Goal: Transaction & Acquisition: Purchase product/service

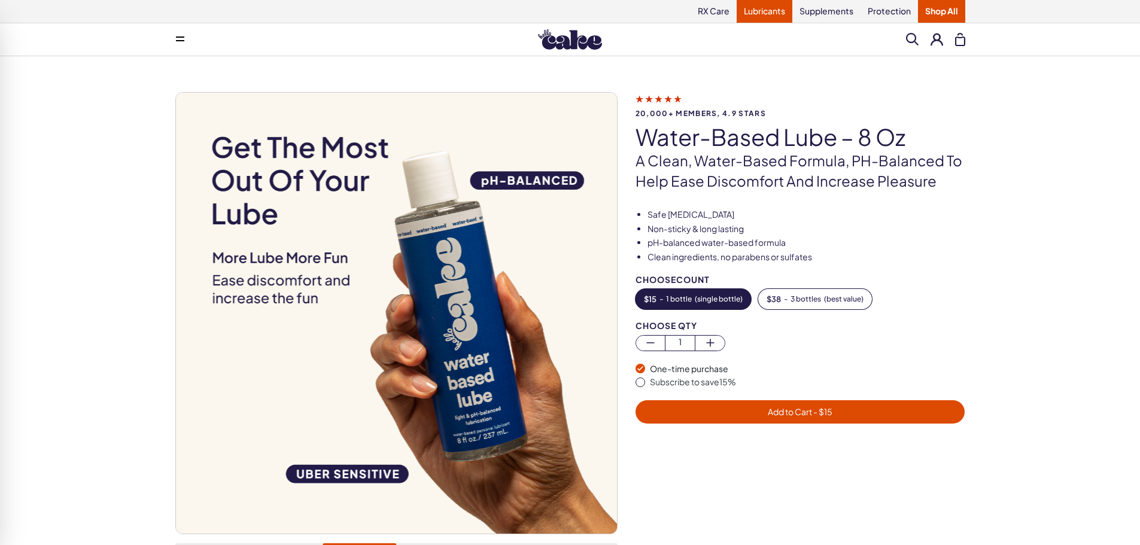
click at [751, 20] on link "Lubricants" at bounding box center [764, 11] width 56 height 23
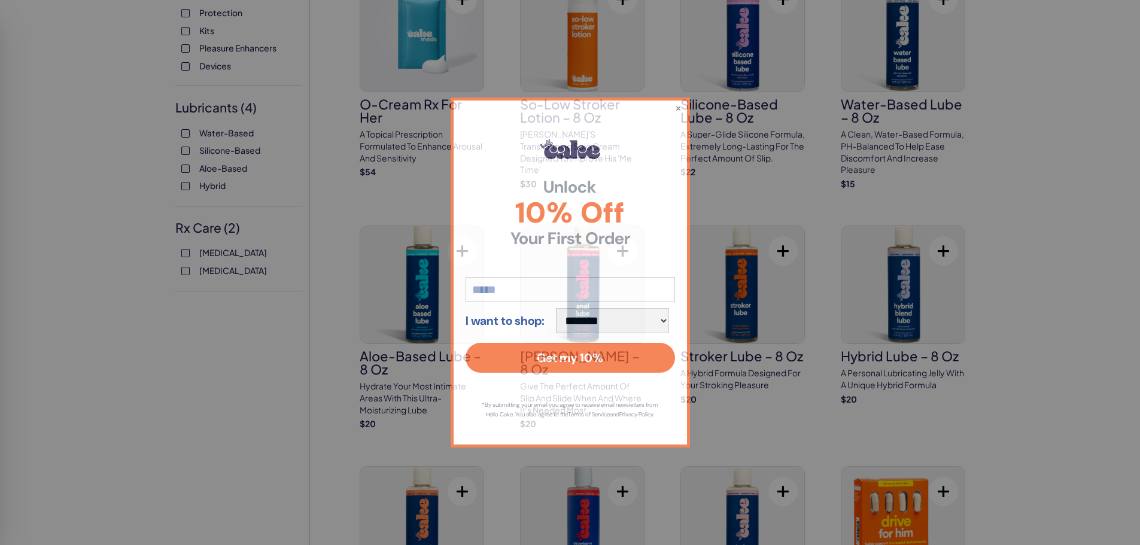
scroll to position [538, 0]
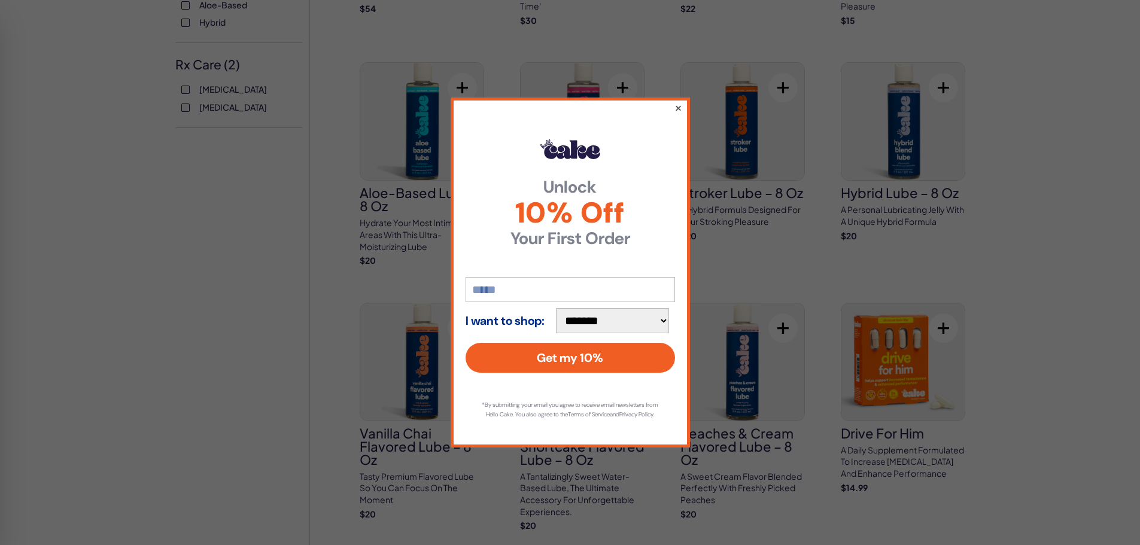
click at [679, 103] on button "×" at bounding box center [678, 107] width 8 height 14
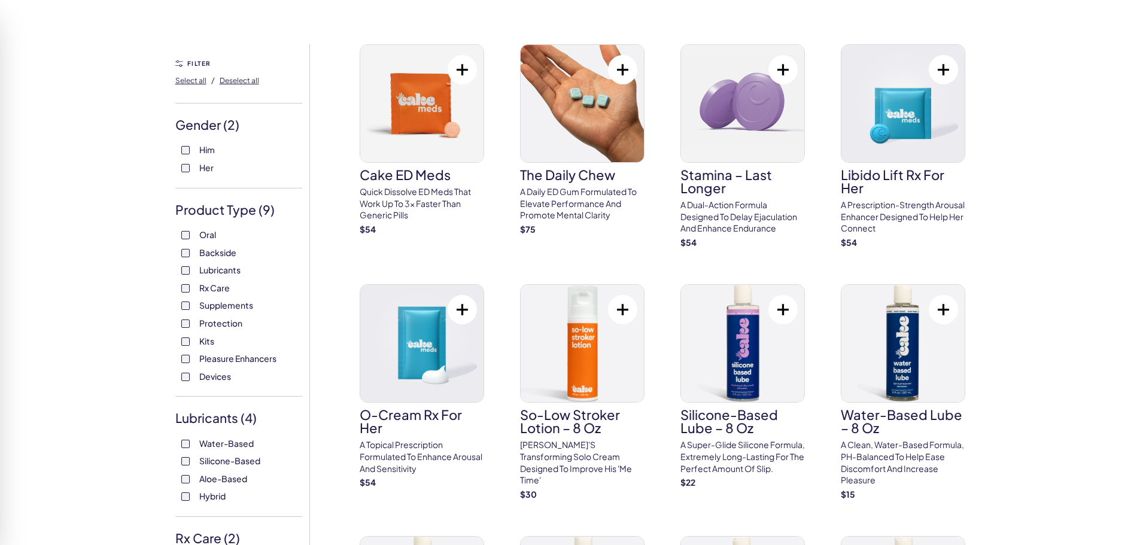
scroll to position [60, 0]
